Goal: Task Accomplishment & Management: Manage account settings

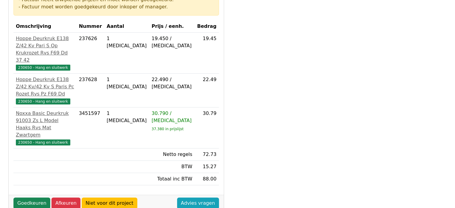
scroll to position [120, 0]
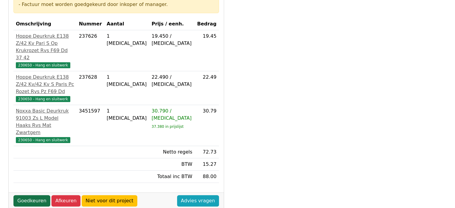
click at [39, 195] on link "Goedkeuren" at bounding box center [31, 200] width 37 height 11
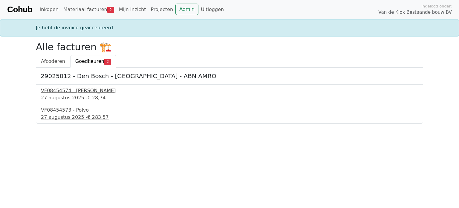
click at [51, 95] on div "[DATE] - € 28,74" at bounding box center [229, 97] width 377 height 7
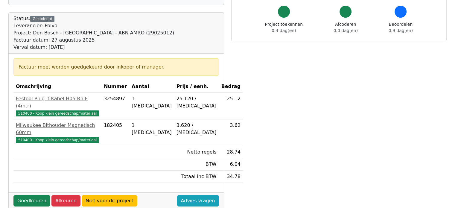
scroll to position [60, 0]
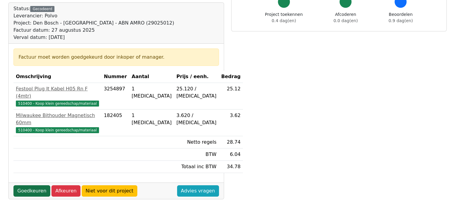
click at [37, 185] on link "Goedkeuren" at bounding box center [31, 190] width 37 height 11
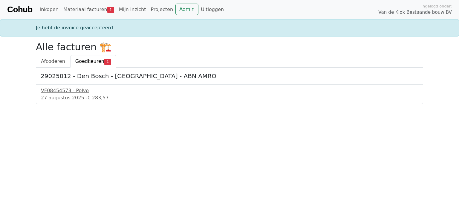
click at [64, 102] on div "VF08454573 - Polvo 27 augustus 2025 - € 283,57" at bounding box center [229, 94] width 387 height 20
click at [64, 95] on div "27 augustus 2025 - € 283,57" at bounding box center [229, 97] width 377 height 7
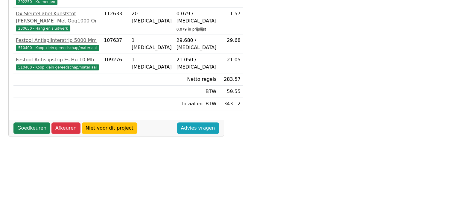
scroll to position [235, 0]
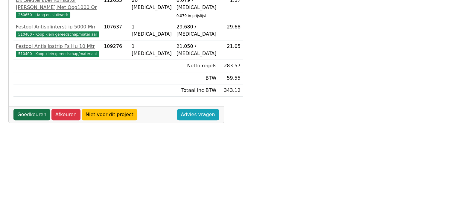
click at [38, 120] on link "Goedkeuren" at bounding box center [31, 114] width 37 height 11
